Goal: Information Seeking & Learning: Understand process/instructions

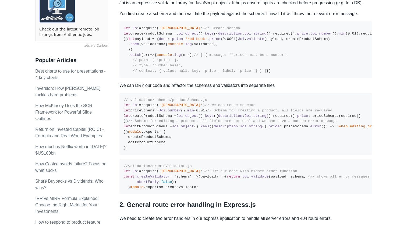
scroll to position [146, 0]
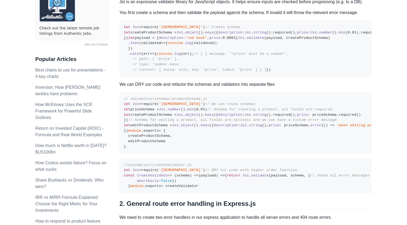
click at [154, 76] on pre "let Joi = require ( 'joi' ) // Create schema let createProductSchema = Joi . ob…" at bounding box center [246, 48] width 253 height 56
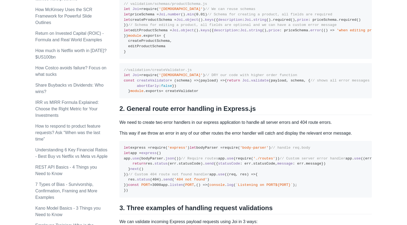
scroll to position [242, 0]
click at [242, 58] on pre "// validation/schemas/productSchema.js let Joi = require ( 'joi' ) // We can re…" at bounding box center [246, 27] width 253 height 62
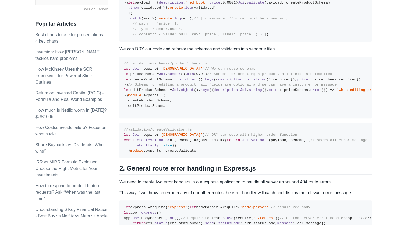
scroll to position [175, 0]
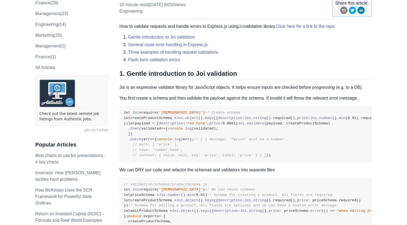
scroll to position [62, 0]
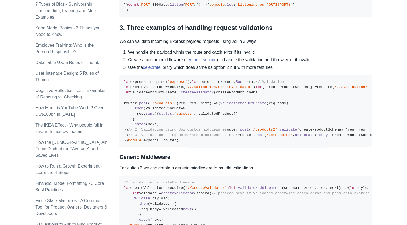
scroll to position [416, 0]
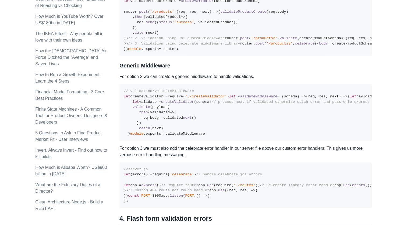
scroll to position [507, 0]
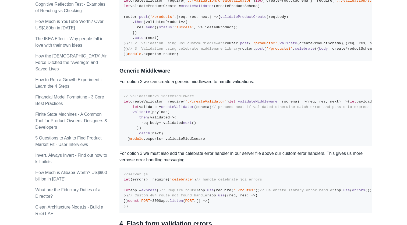
drag, startPoint x: 134, startPoint y: 178, endPoint x: 131, endPoint y: 109, distance: 69.0
drag, startPoint x: 130, startPoint y: 173, endPoint x: 123, endPoint y: 115, distance: 57.8
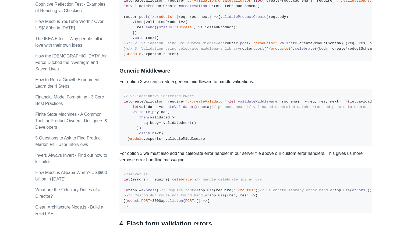
copy code "app. use ( ( err, req, res, next ) => { if (err) { console . error (err. messag…"
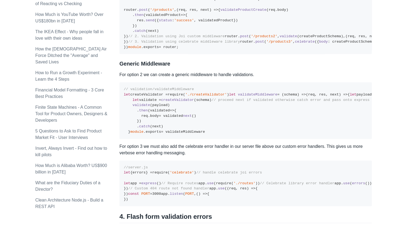
scroll to position [519, 0]
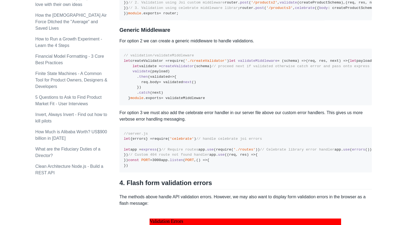
scroll to position [556, 0]
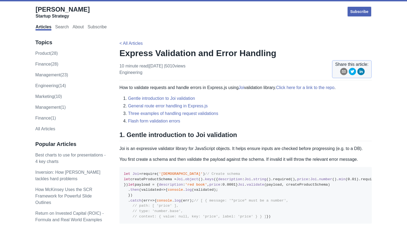
scroll to position [556, 0]
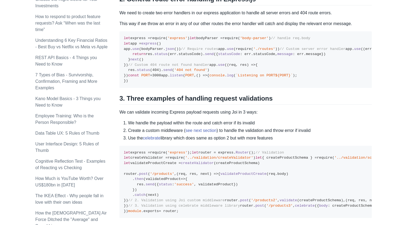
scroll to position [350, 0]
drag, startPoint x: 166, startPoint y: 158, endPoint x: 164, endPoint y: 160, distance: 3.2
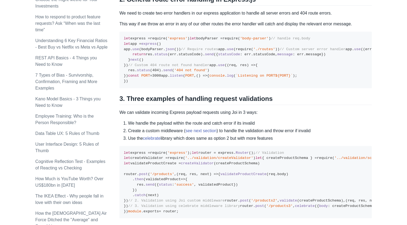
drag, startPoint x: 193, startPoint y: 169, endPoint x: 122, endPoint y: 106, distance: 94.4
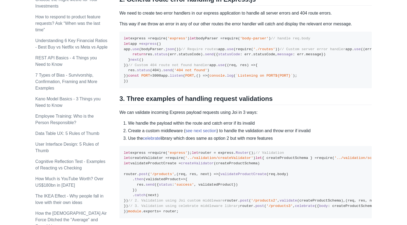
copy code "//validation/createValidator.js let Joi = require ( 'joi' ) // DRY our code wit…"
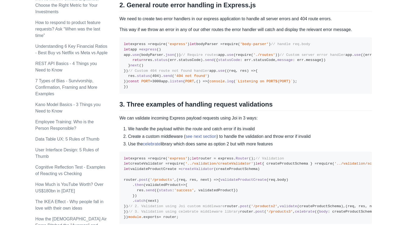
scroll to position [345, 0]
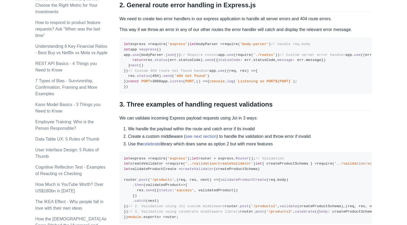
drag, startPoint x: 193, startPoint y: 174, endPoint x: 123, endPoint y: 115, distance: 91.9
copy code "let Joi = require ( 'joi' ) // DRY our code with higher order function const cr…"
